Goal: Check status: Check status

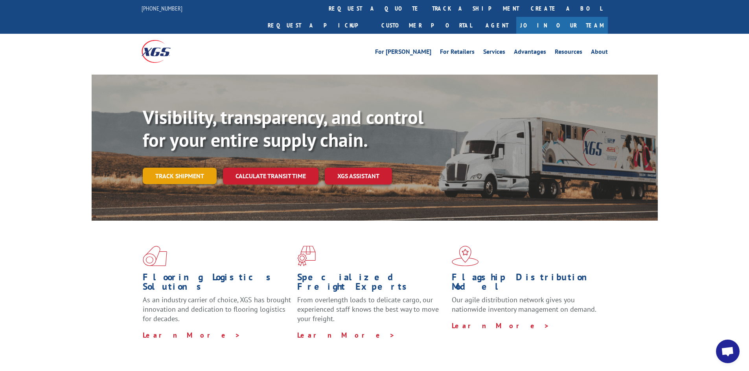
click at [190, 168] on link "Track shipment" at bounding box center [180, 176] width 74 height 17
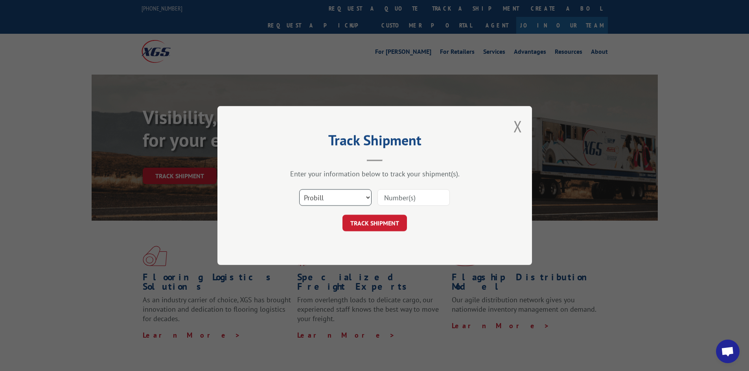
click at [346, 197] on select "Select category... Probill BOL PO" at bounding box center [335, 197] width 72 height 17
select select "po"
click at [299, 189] on select "Select category... Probill BOL PO" at bounding box center [335, 197] width 72 height 17
click at [409, 199] on input at bounding box center [413, 197] width 72 height 17
type input "fw000975"
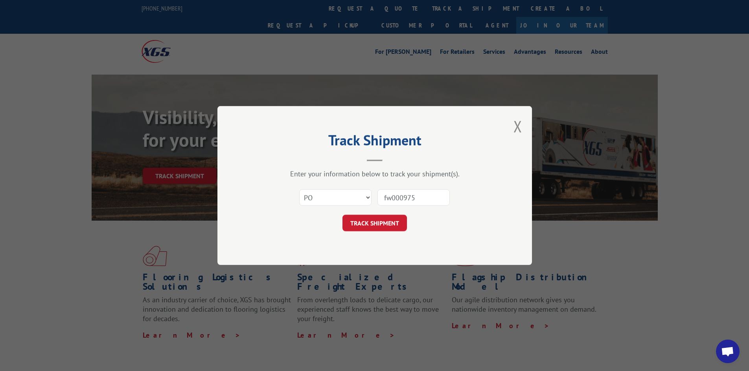
click button "TRACK SHIPMENT" at bounding box center [374, 223] width 64 height 17
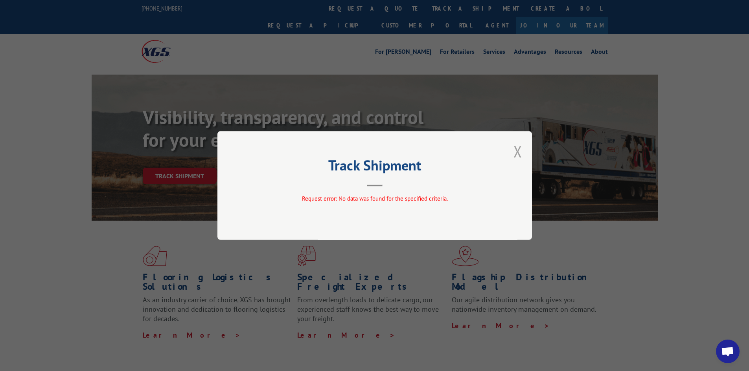
click at [514, 146] on button "Close modal" at bounding box center [517, 151] width 9 height 21
